Goal: Register for event/course

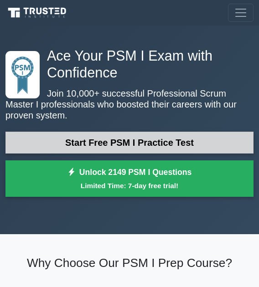
click at [117, 141] on link "Start Free PSM I Practice Test" at bounding box center [129, 143] width 248 height 22
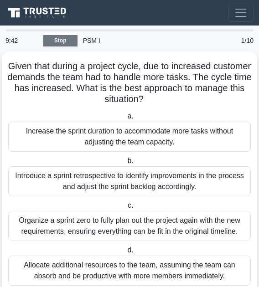
click at [62, 42] on link "Stop" at bounding box center [60, 40] width 34 height 11
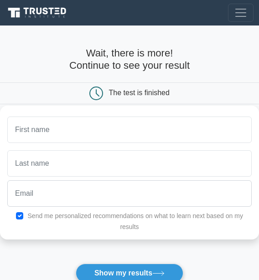
click at [41, 131] on input "text" at bounding box center [129, 130] width 244 height 26
type input "musumba"
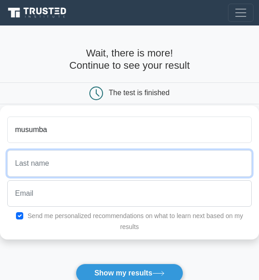
click at [43, 164] on input "text" at bounding box center [129, 163] width 244 height 26
